Goal: Task Accomplishment & Management: Use online tool/utility

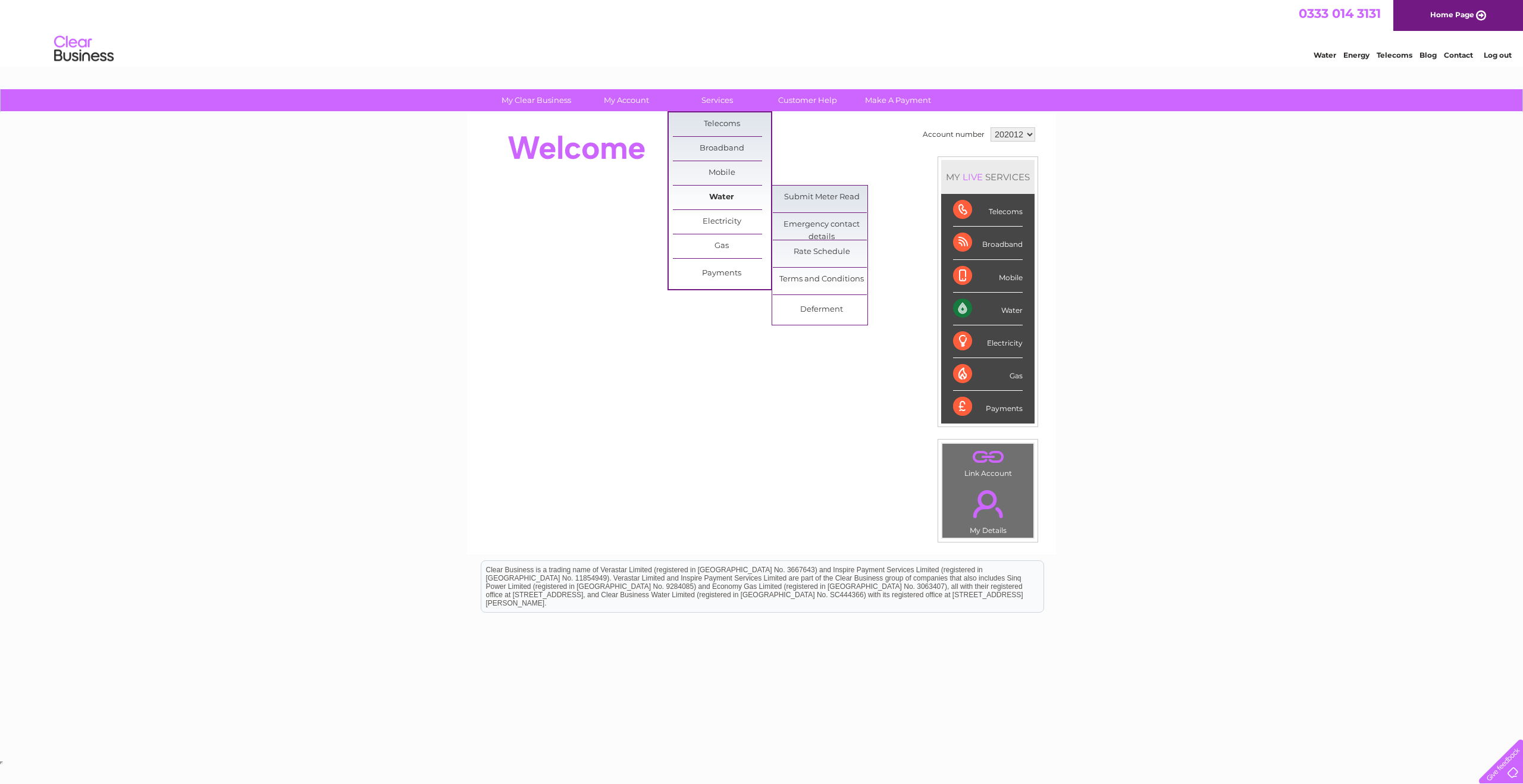
click at [714, 196] on link "Water" at bounding box center [722, 197] width 98 height 24
click at [800, 197] on link "Submit Meter Read" at bounding box center [822, 197] width 98 height 24
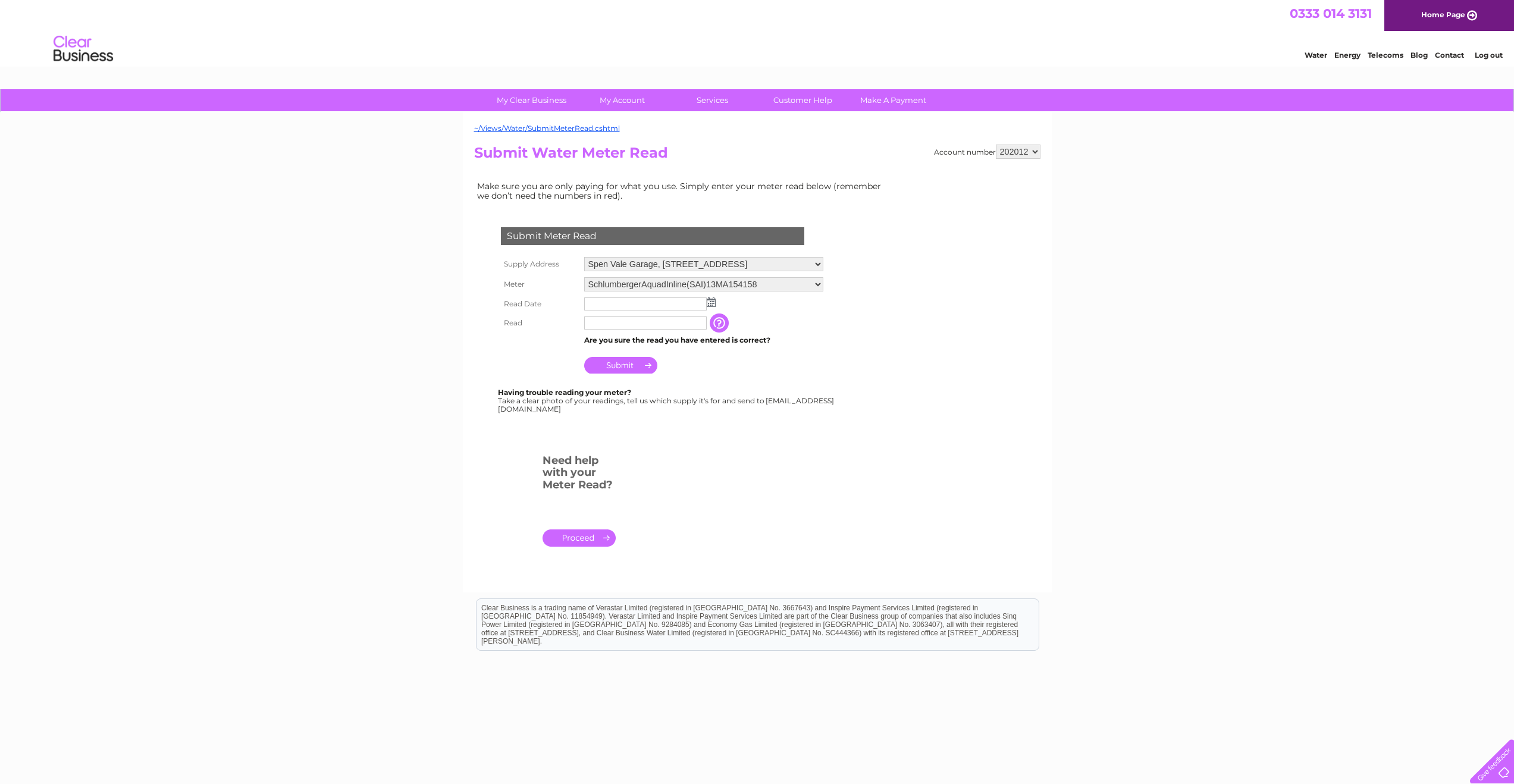
click at [710, 305] on img at bounding box center [711, 302] width 9 height 9
click at [641, 413] on link "26" at bounding box center [632, 406] width 17 height 12
type input "2025/08/26"
click at [605, 326] on input "text" at bounding box center [645, 323] width 122 height 13
type input "64"
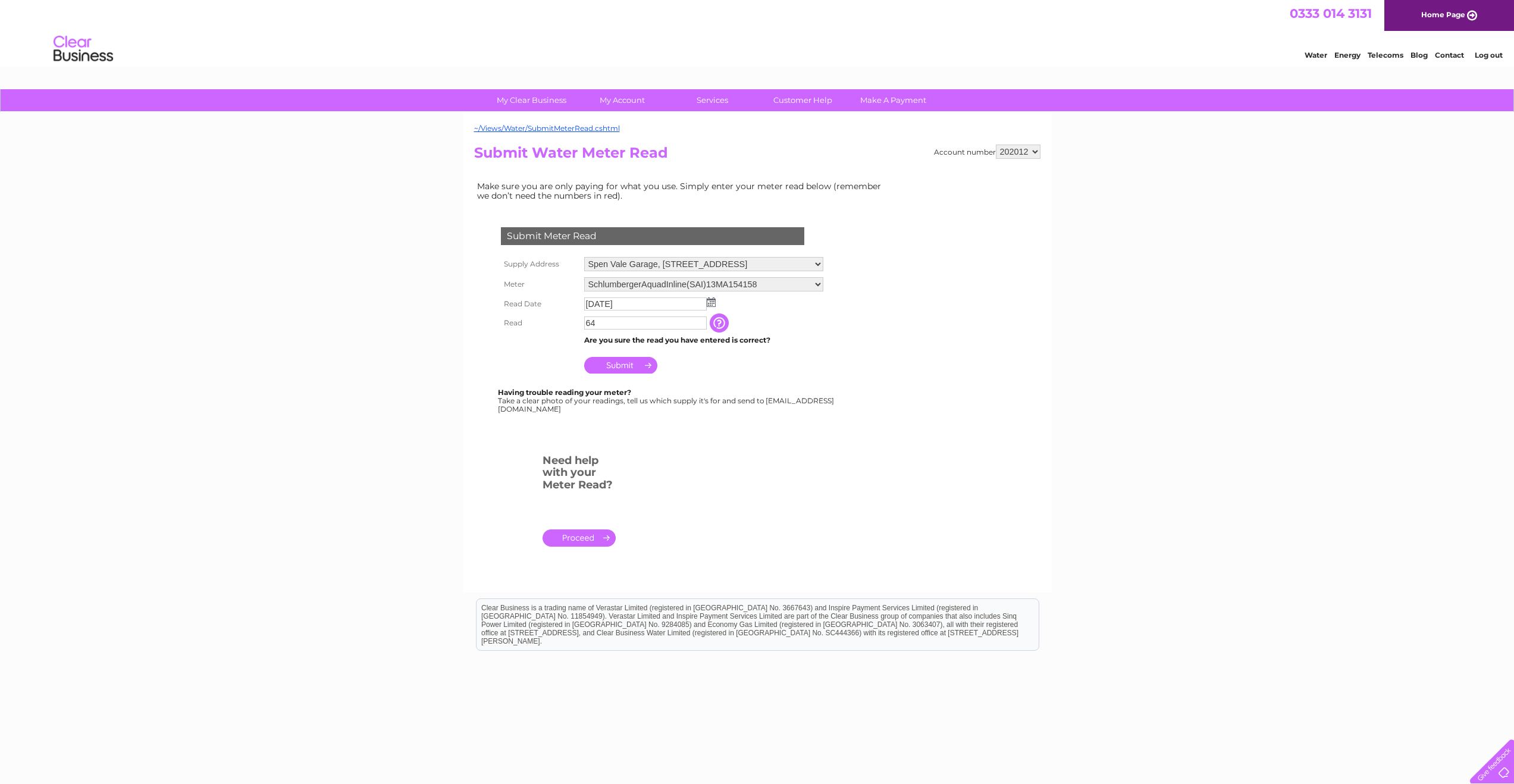
click at [616, 367] on input "Submit" at bounding box center [621, 365] width 73 height 17
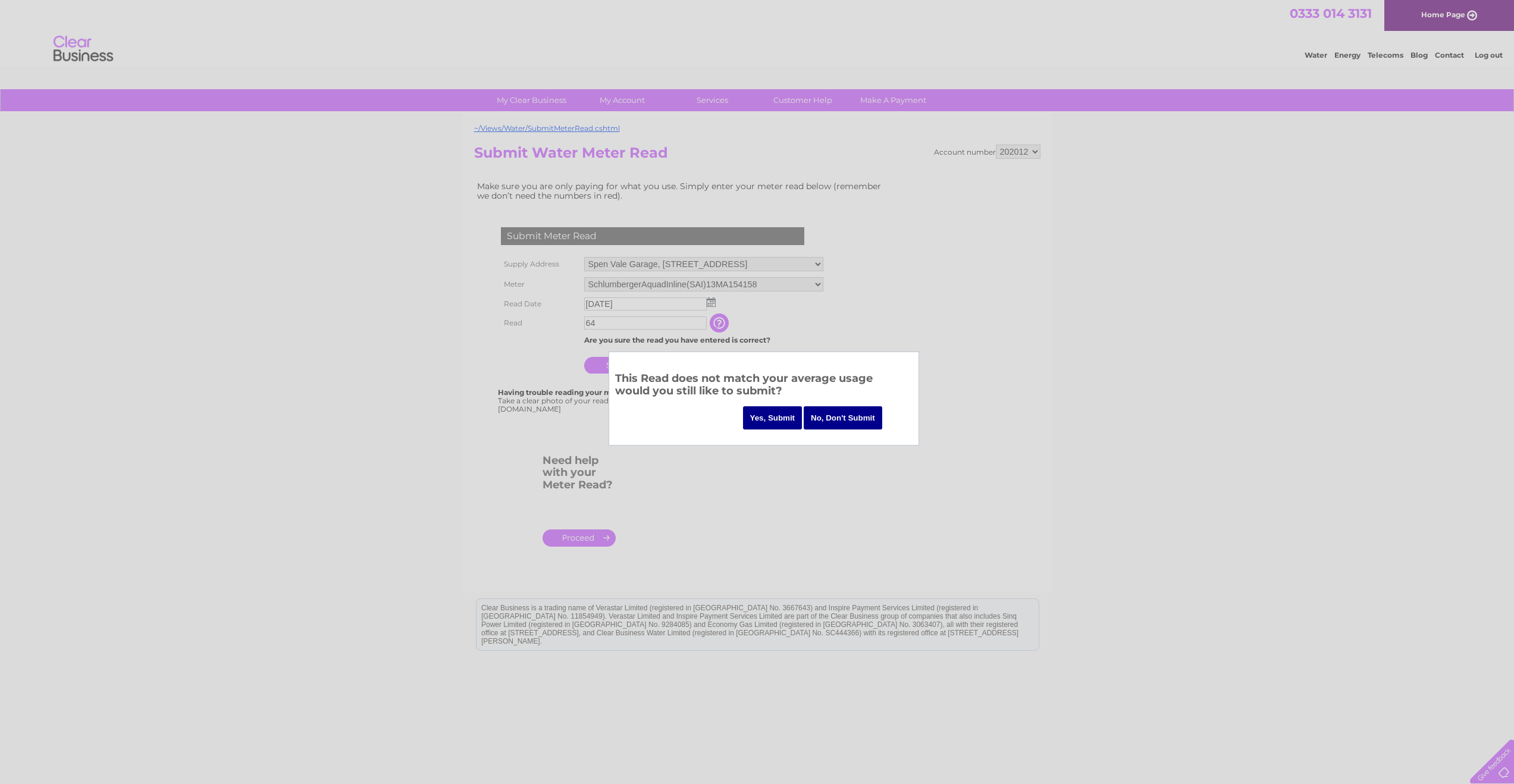
click at [862, 420] on input "No, Don't Submit" at bounding box center [843, 418] width 79 height 23
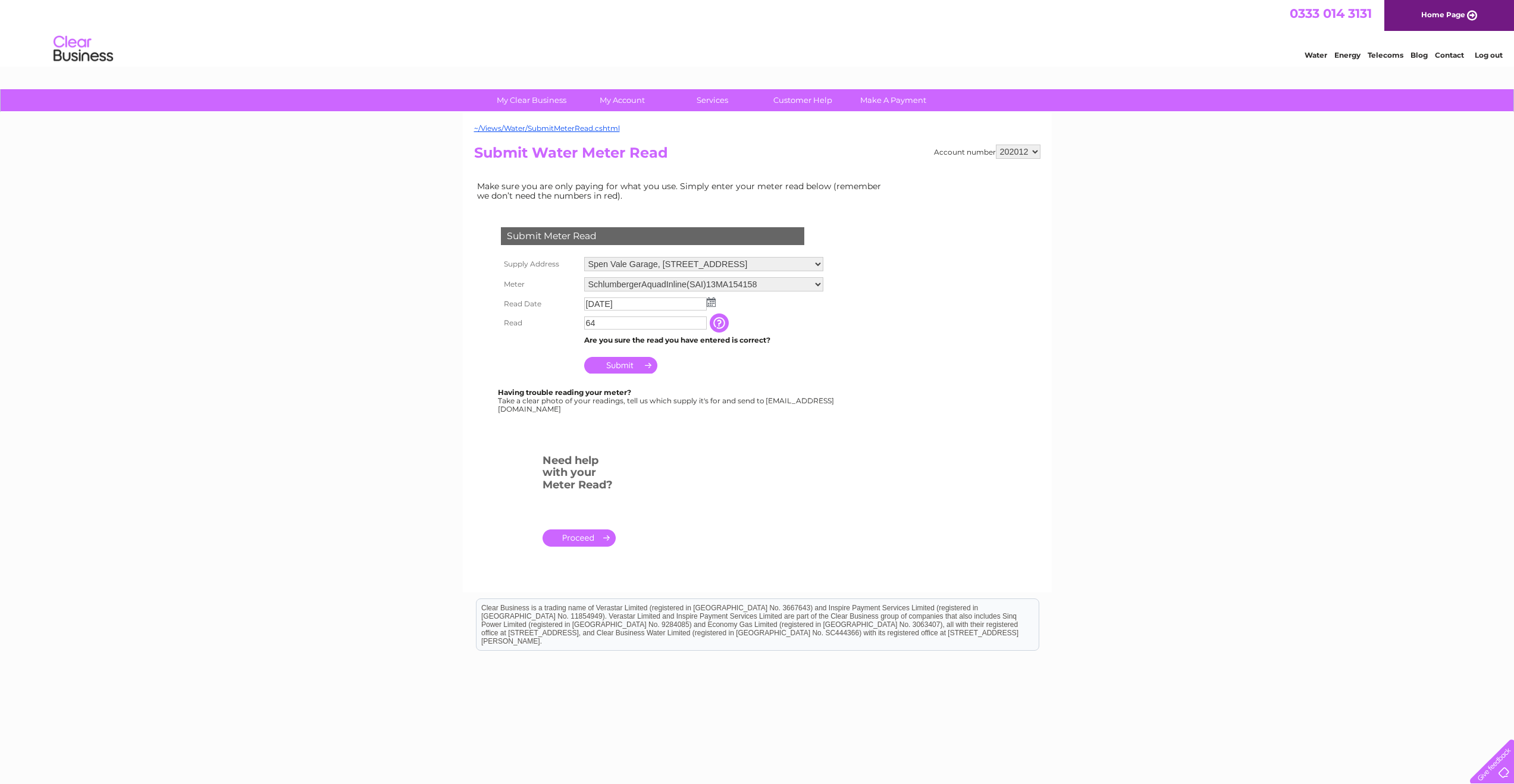
click at [823, 282] on select "SchlumbergerAquadInline(SAI)13MA154158" at bounding box center [704, 284] width 239 height 14
click at [599, 323] on input "64" at bounding box center [646, 323] width 124 height 14
drag, startPoint x: 586, startPoint y: 324, endPoint x: 601, endPoint y: 324, distance: 15.0
click at [601, 324] on input "64" at bounding box center [646, 323] width 124 height 14
type input "64"
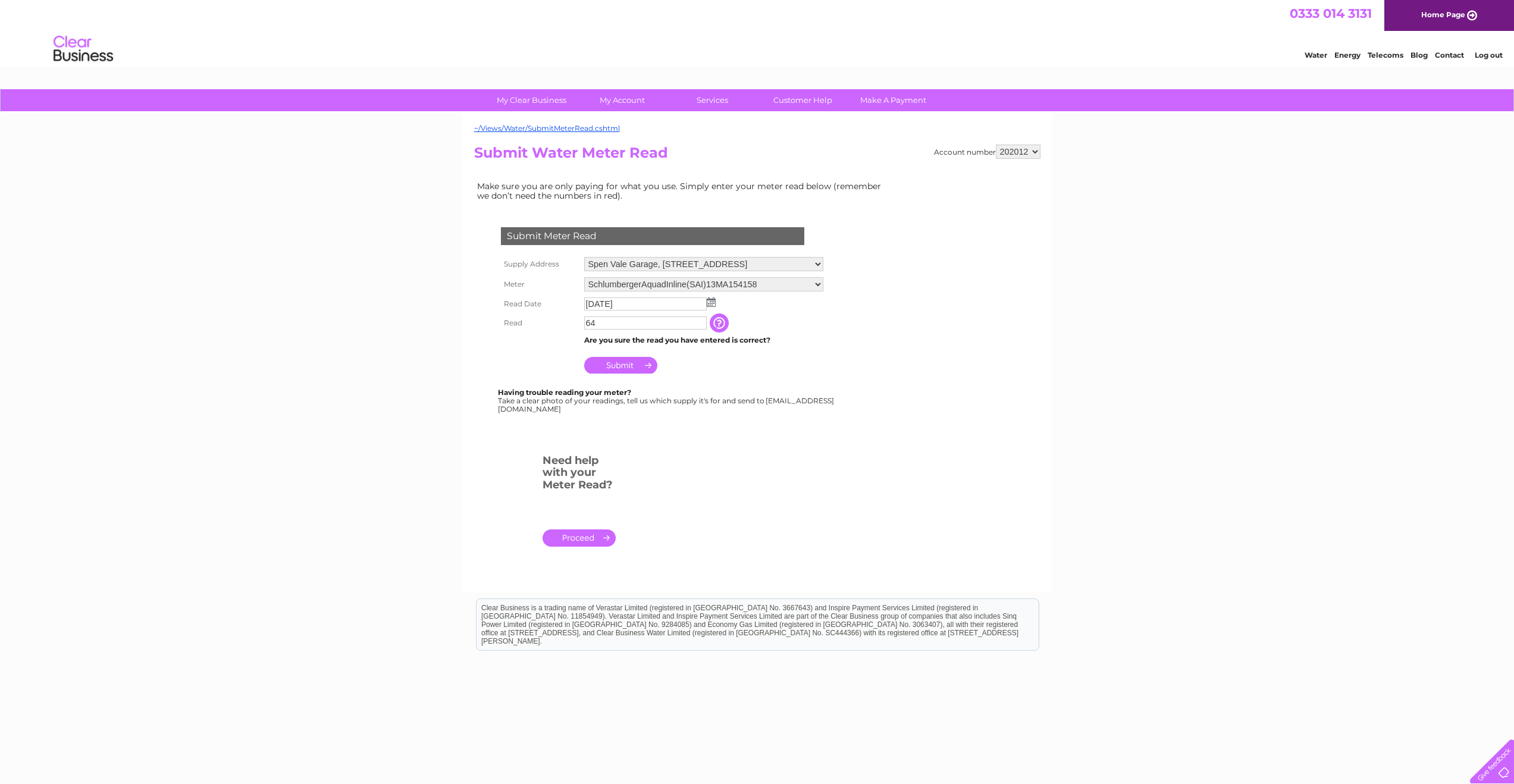
click at [619, 366] on input "Submit" at bounding box center [621, 365] width 73 height 17
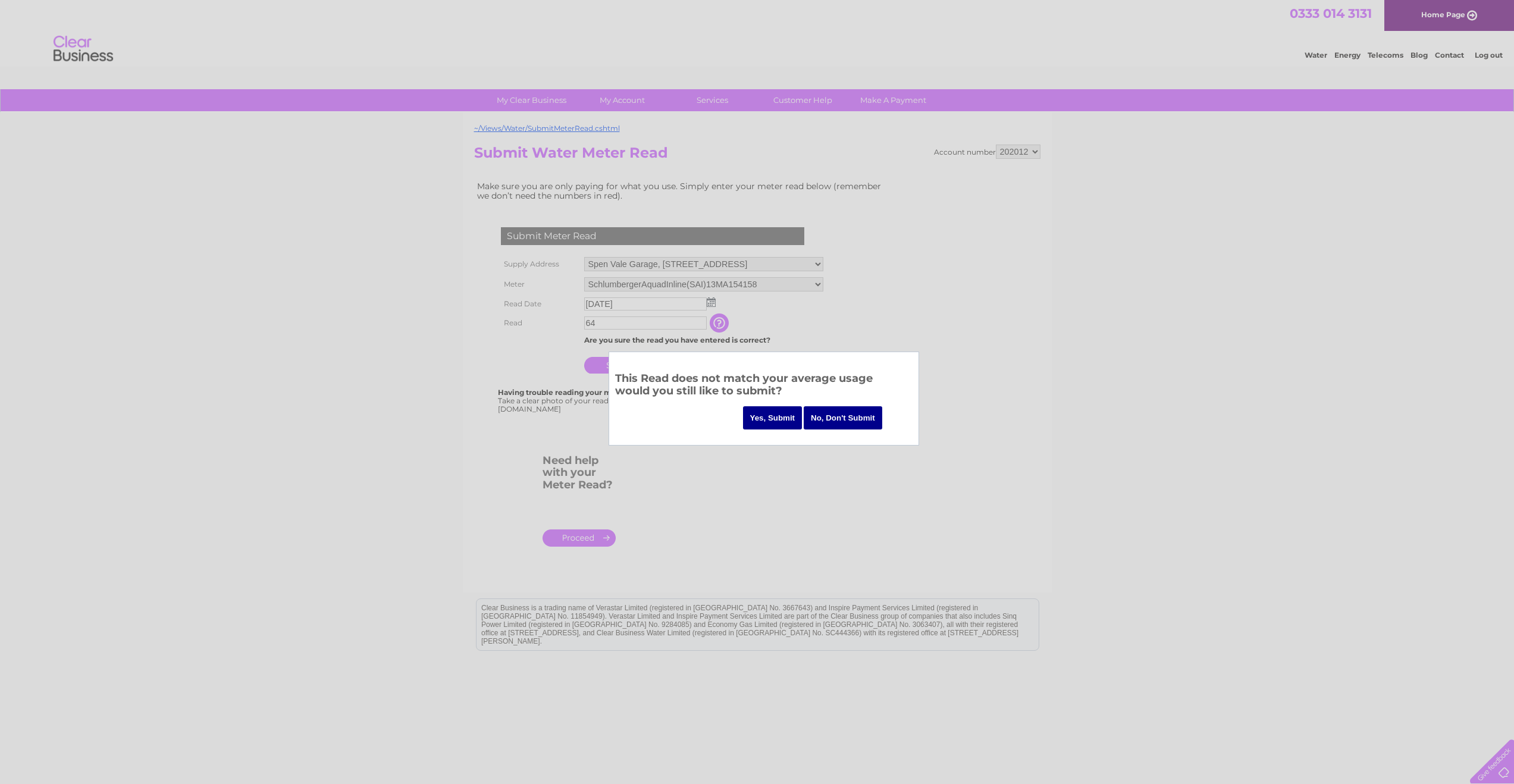
click at [847, 421] on input "No, Don't Submit" at bounding box center [843, 418] width 79 height 23
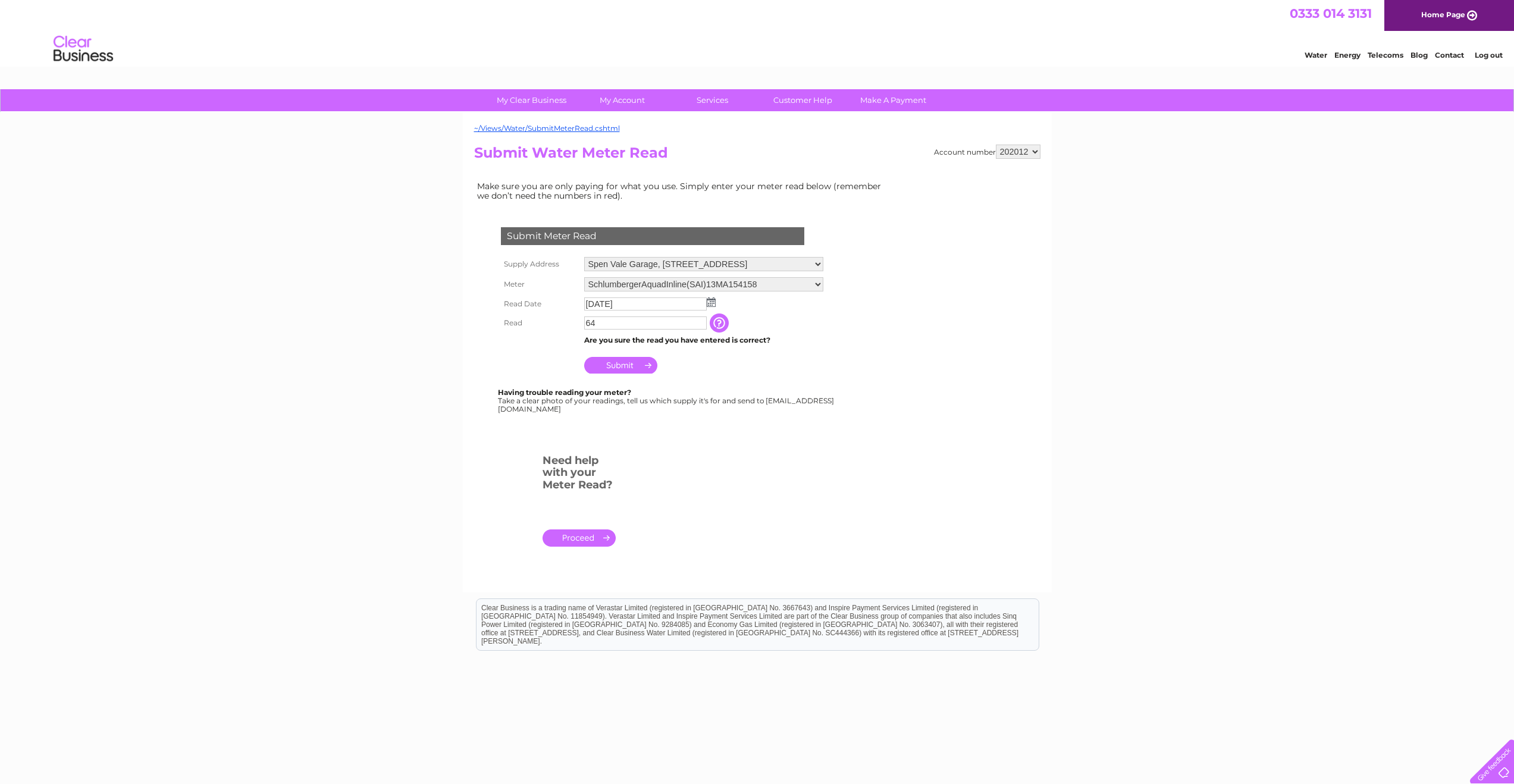
click at [605, 326] on input "64" at bounding box center [645, 323] width 122 height 13
drag, startPoint x: 605, startPoint y: 325, endPoint x: 584, endPoint y: 325, distance: 21.0
click at [584, 325] on input "64" at bounding box center [646, 323] width 124 height 14
click at [617, 366] on input "Submit" at bounding box center [621, 366] width 73 height 17
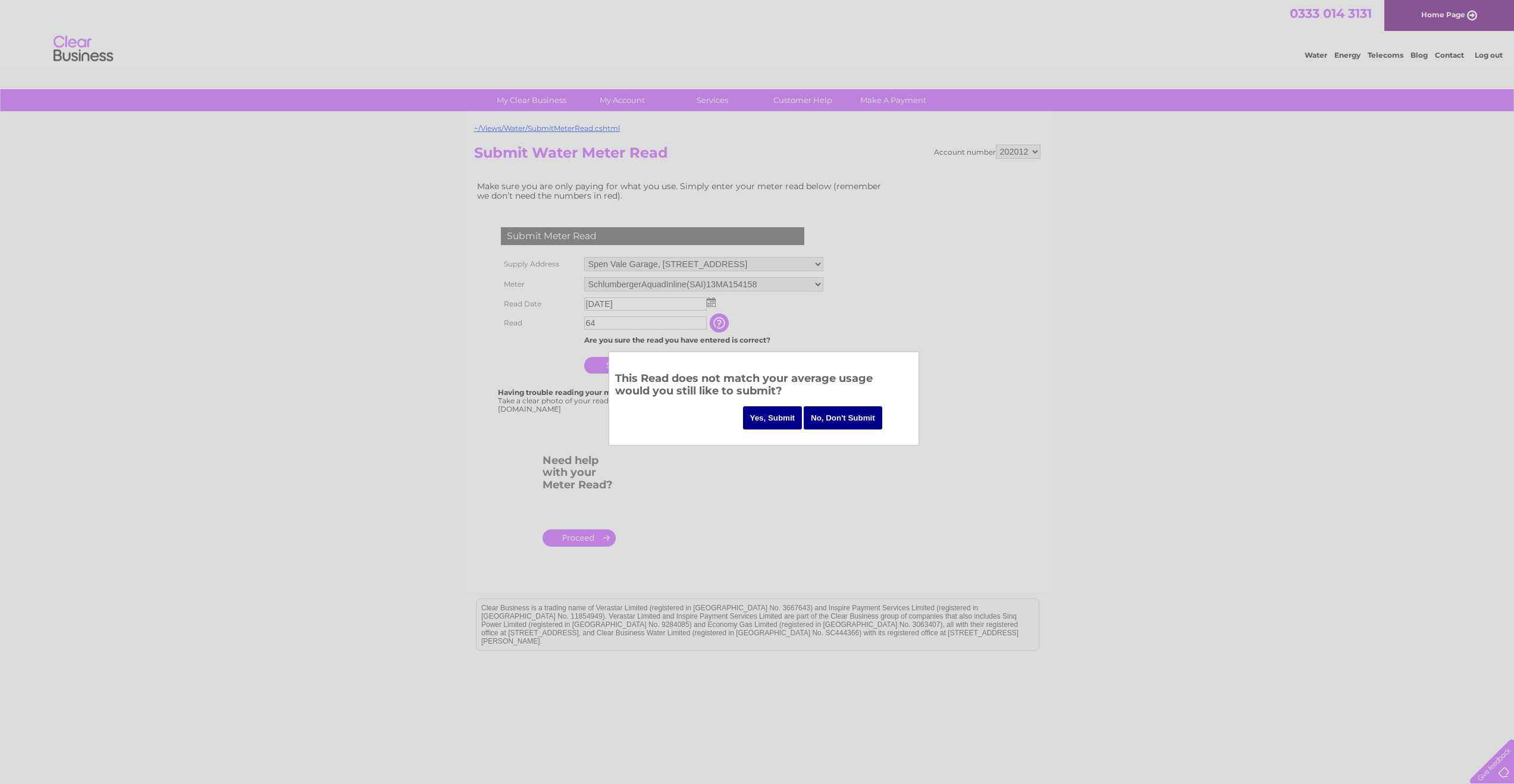
click at [797, 418] on input "Yes, Submit" at bounding box center [772, 418] width 60 height 23
